Goal: Use online tool/utility: Utilize a website feature to perform a specific function

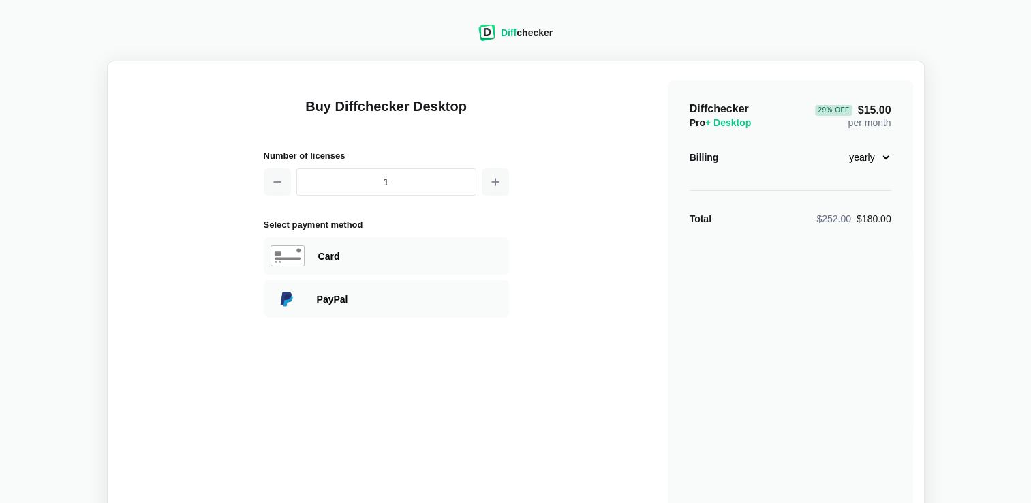
click at [880, 154] on select "monthly yearly" at bounding box center [861, 157] width 59 height 23
select select "desktop-monthly-21"
click at [832, 146] on select "monthly yearly" at bounding box center [861, 157] width 59 height 23
click at [513, 30] on span "Diff" at bounding box center [509, 32] width 16 height 11
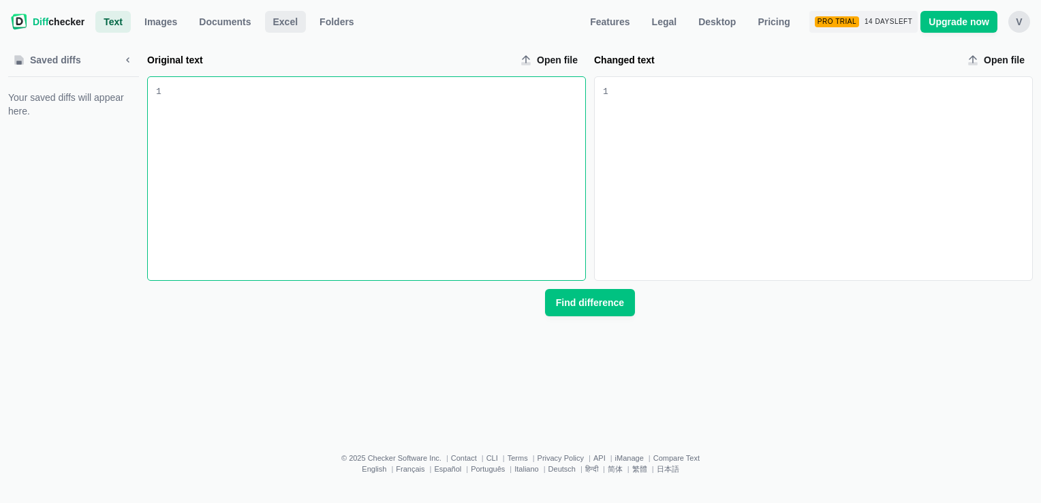
click at [279, 27] on span "Excel" at bounding box center [285, 22] width 31 height 14
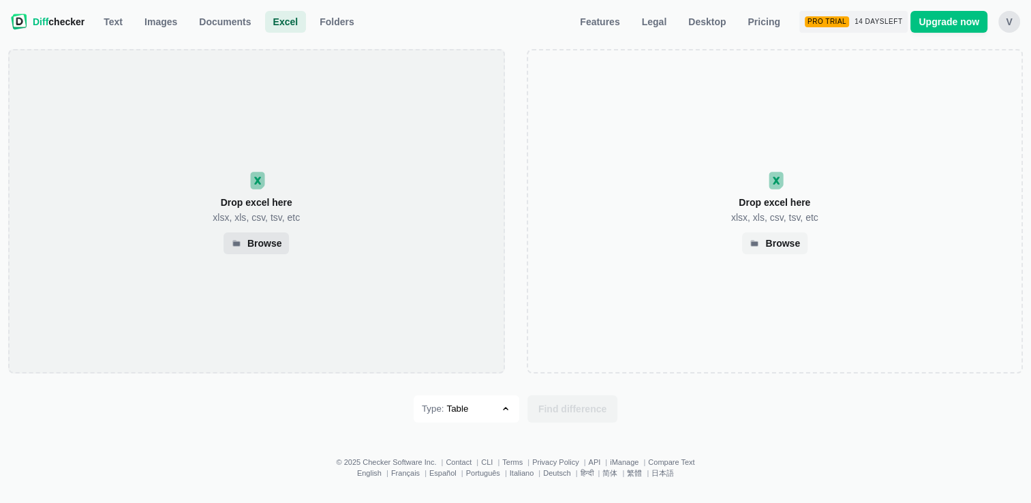
click at [273, 244] on div "Browse" at bounding box center [264, 243] width 35 height 7
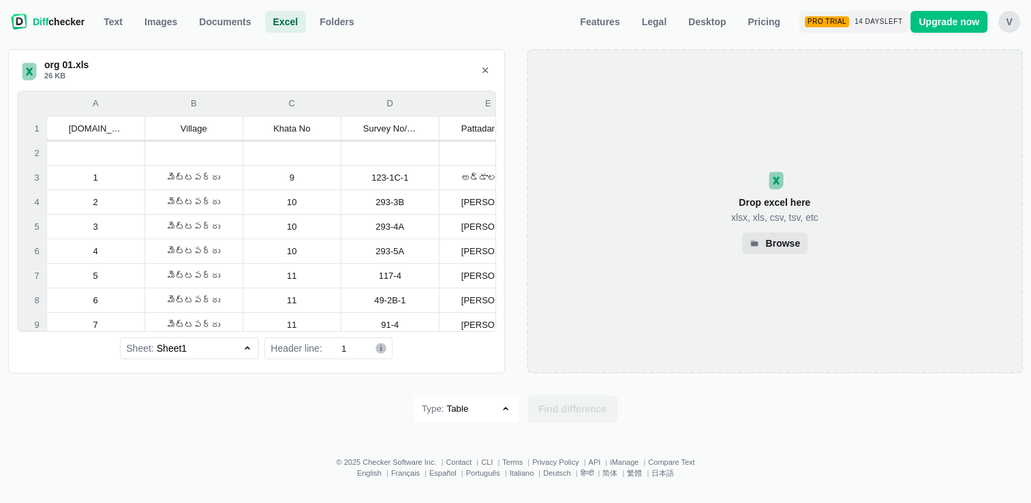
click at [785, 241] on div "Browse" at bounding box center [782, 243] width 35 height 7
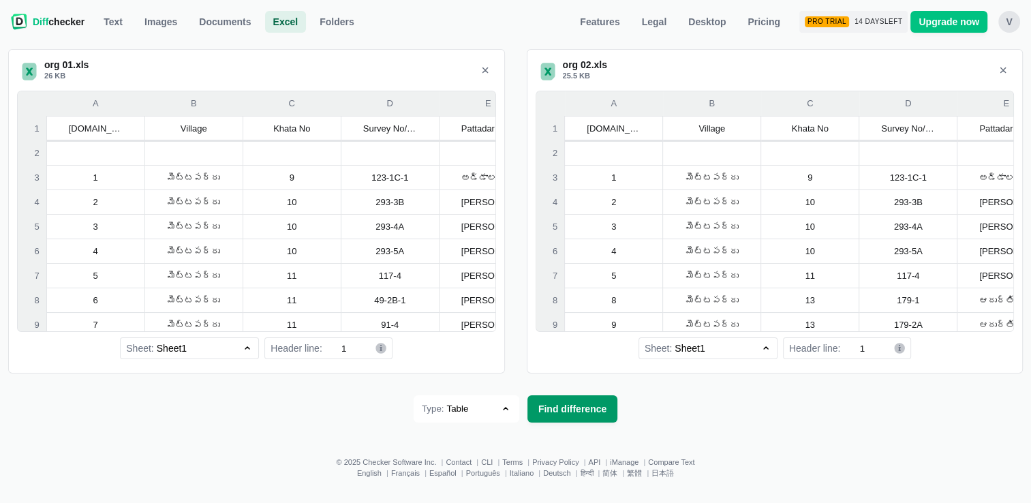
click at [567, 413] on span "Find difference" at bounding box center [572, 409] width 74 height 14
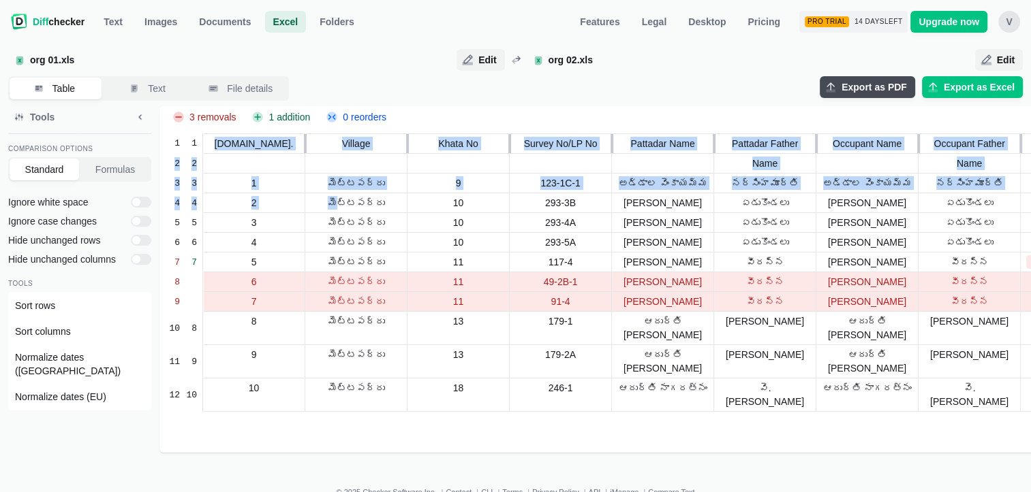
drag, startPoint x: 227, startPoint y: 151, endPoint x: 347, endPoint y: 200, distance: 129.3
click at [347, 200] on div "1 1 [DOMAIN_NAME]. Village Khata No Survey No/LP No Pattadar Name Pattadar Fath…" at bounding box center [799, 293] width 1262 height 319
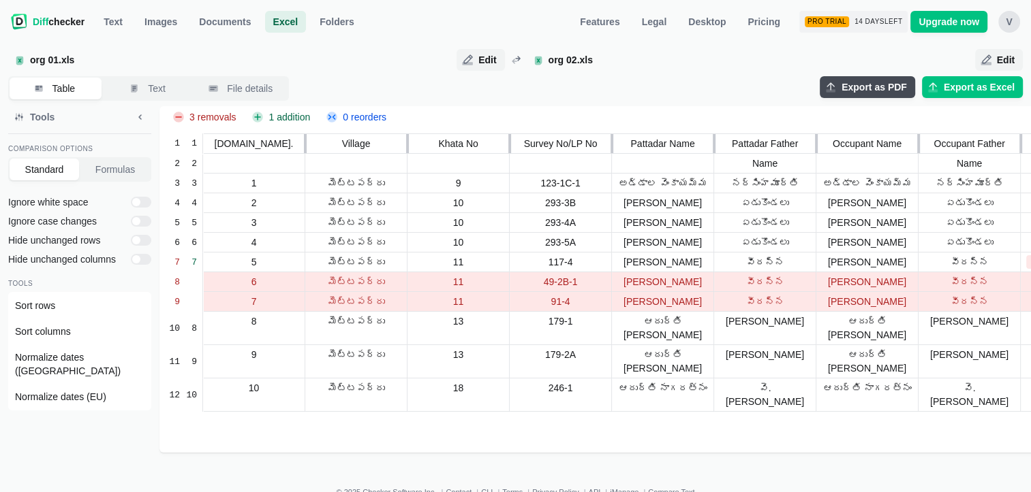
drag, startPoint x: 347, startPoint y: 200, endPoint x: 319, endPoint y: 222, distance: 35.8
click at [338, 222] on div "మెట్టపర్రు" at bounding box center [356, 223] width 102 height 20
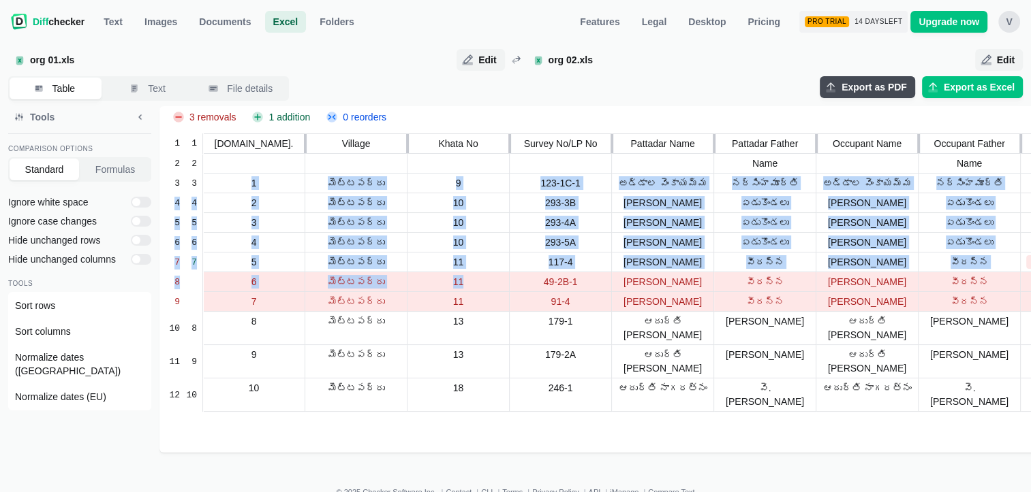
drag, startPoint x: 236, startPoint y: 191, endPoint x: 492, endPoint y: 302, distance: 278.8
click at [492, 302] on div "2 2 Name Name 3 3 1 మెట్టపర్రు 9 123-1C-1 అడ్డాల వెంకాయమ్మ నర్సింహమూర్తి అడ్డాల…" at bounding box center [799, 273] width 1262 height 279
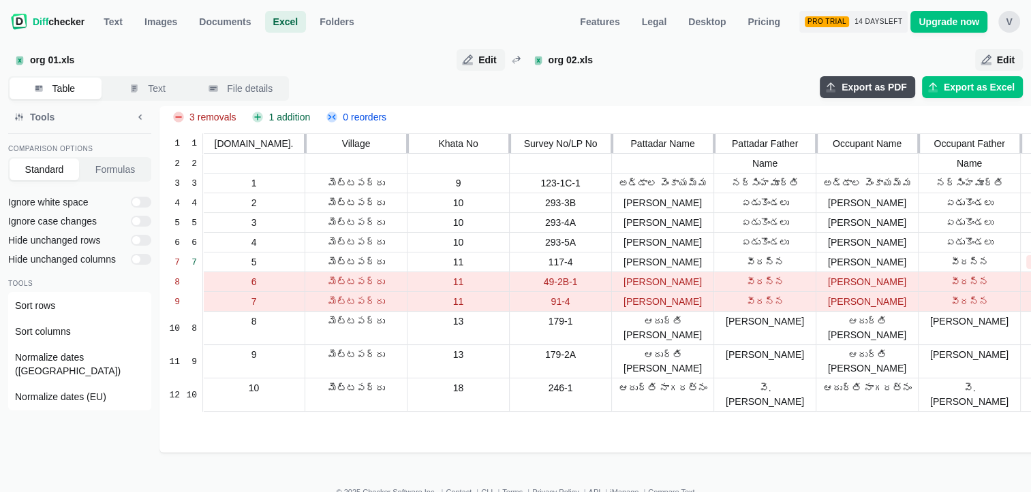
click at [162, 192] on div "3 removals 1 addition 0 reorders 1 1 [DOMAIN_NAME]. Village Khata No Survey No/…" at bounding box center [794, 279] width 1270 height 347
click at [990, 87] on span "Export as Excel" at bounding box center [979, 87] width 76 height 14
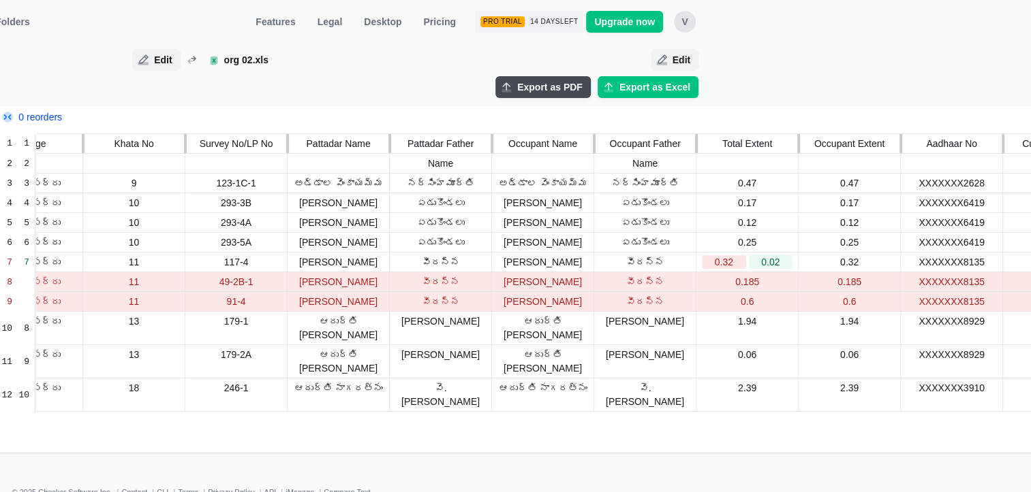
scroll to position [0, 329]
